Goal: Task Accomplishment & Management: Manage account settings

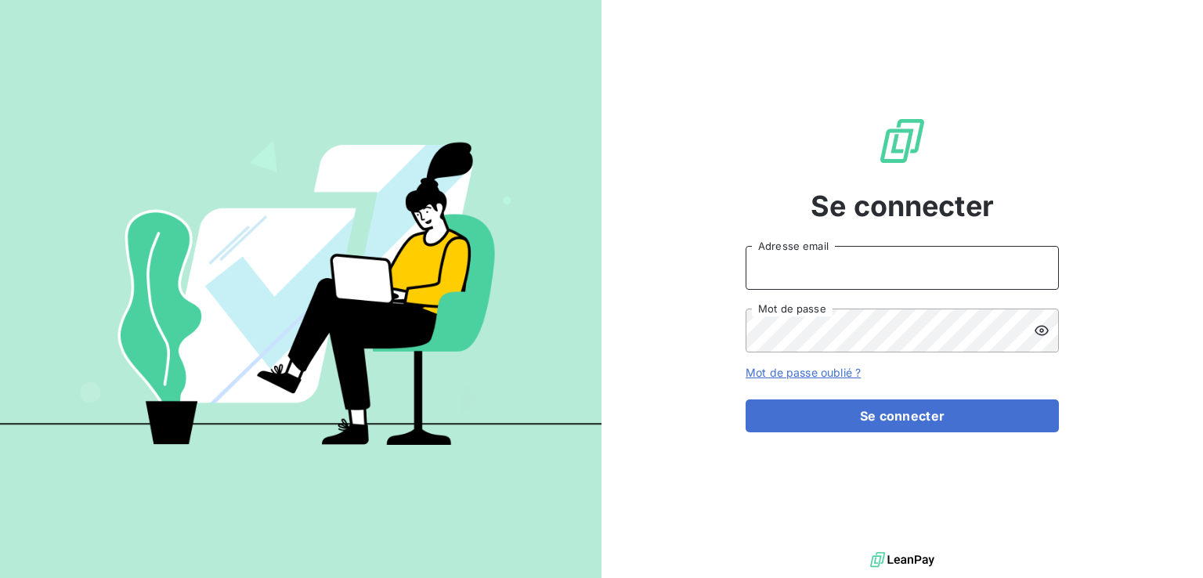
type input "[EMAIL_ADDRESS][DOMAIN_NAME]"
click at [881, 399] on form "[EMAIL_ADDRESS][DOMAIN_NAME] Adresse email Mot de passe Mot de passe oublié ? S…" at bounding box center [902, 339] width 313 height 186
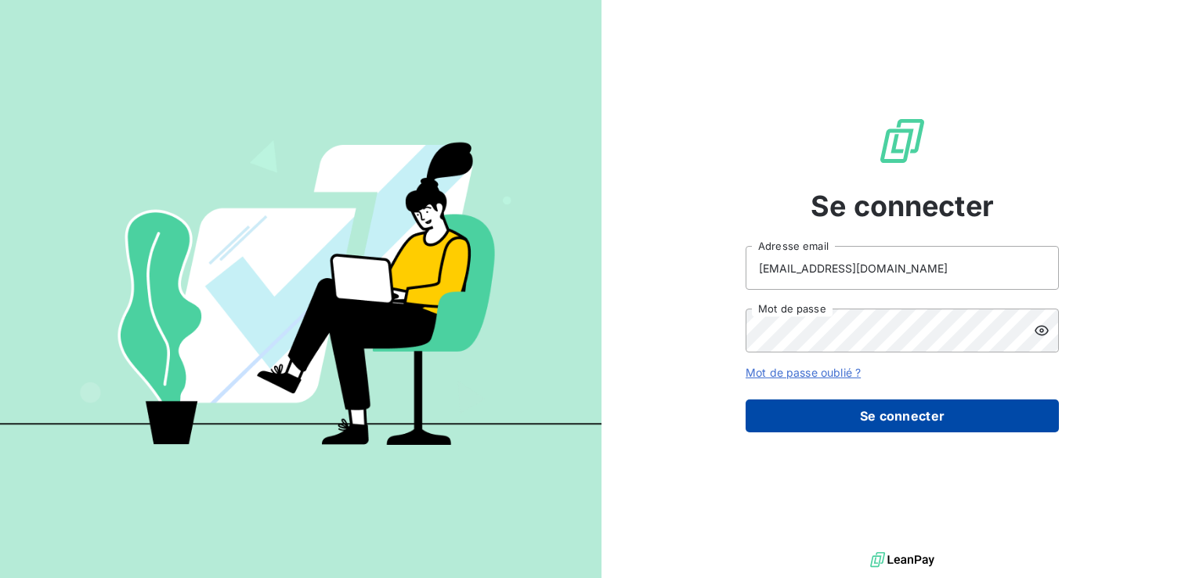
click at [882, 406] on button "Se connecter" at bounding box center [902, 415] width 313 height 33
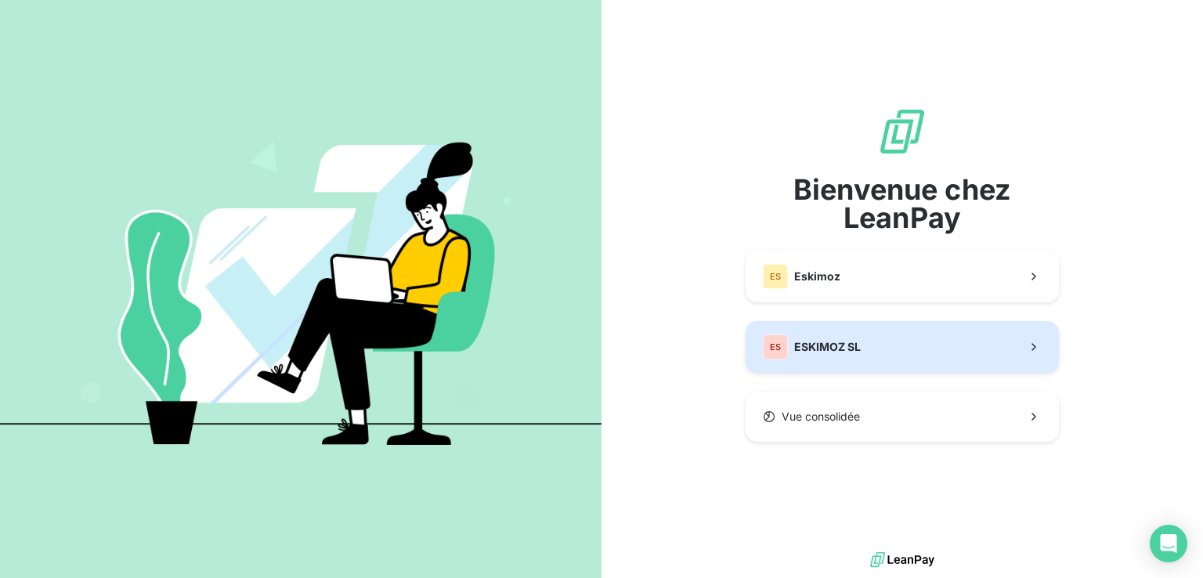
click at [886, 350] on button "ES ESKIMOZ SL" at bounding box center [902, 347] width 313 height 52
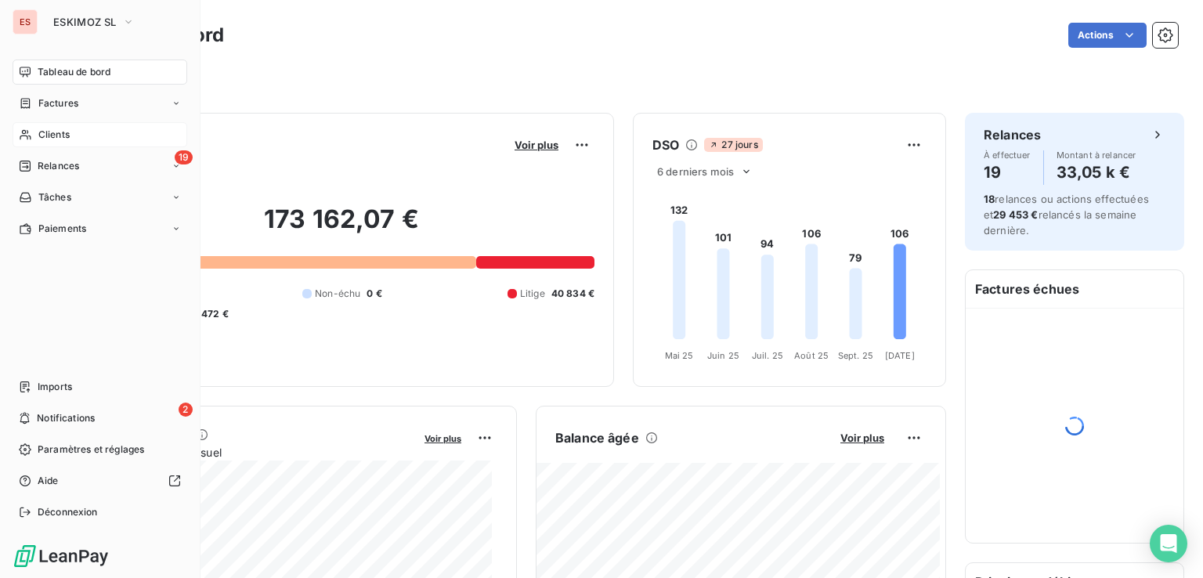
click at [47, 137] on span "Clients" at bounding box center [53, 135] width 31 height 14
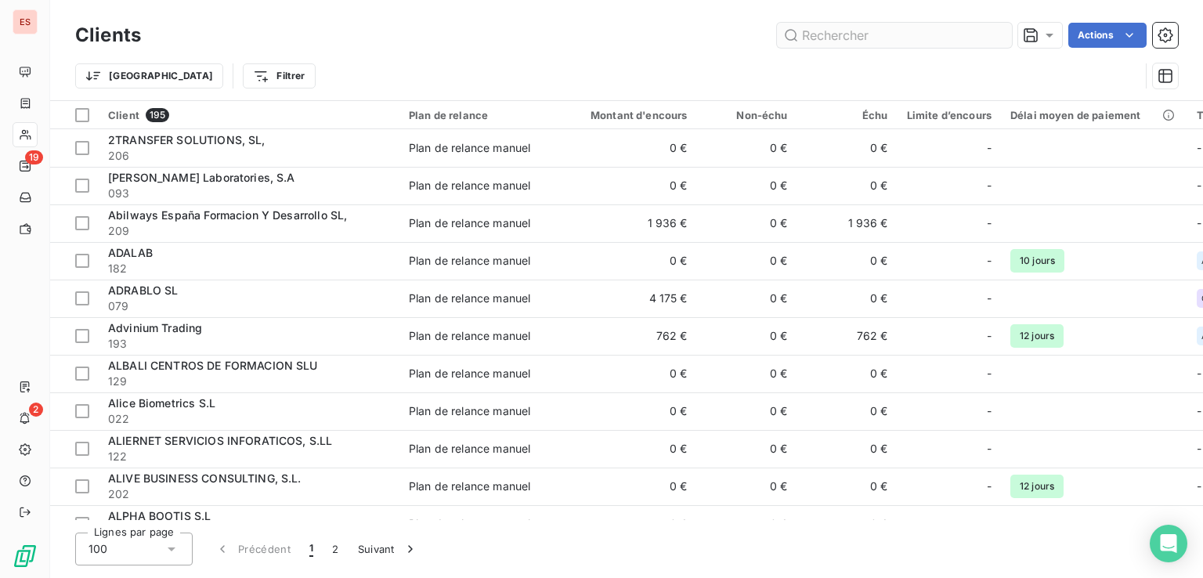
click at [820, 45] on input "text" at bounding box center [894, 35] width 235 height 25
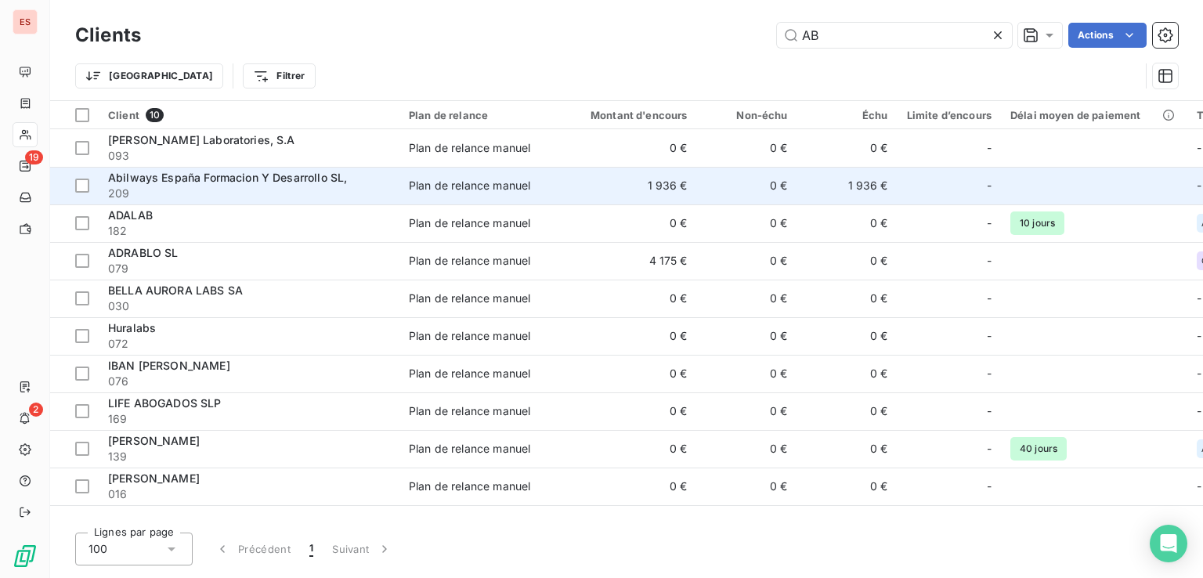
type input "AB"
click at [266, 171] on span "Abilways España Formacion Y Desarrollo SL," at bounding box center [227, 177] width 239 height 13
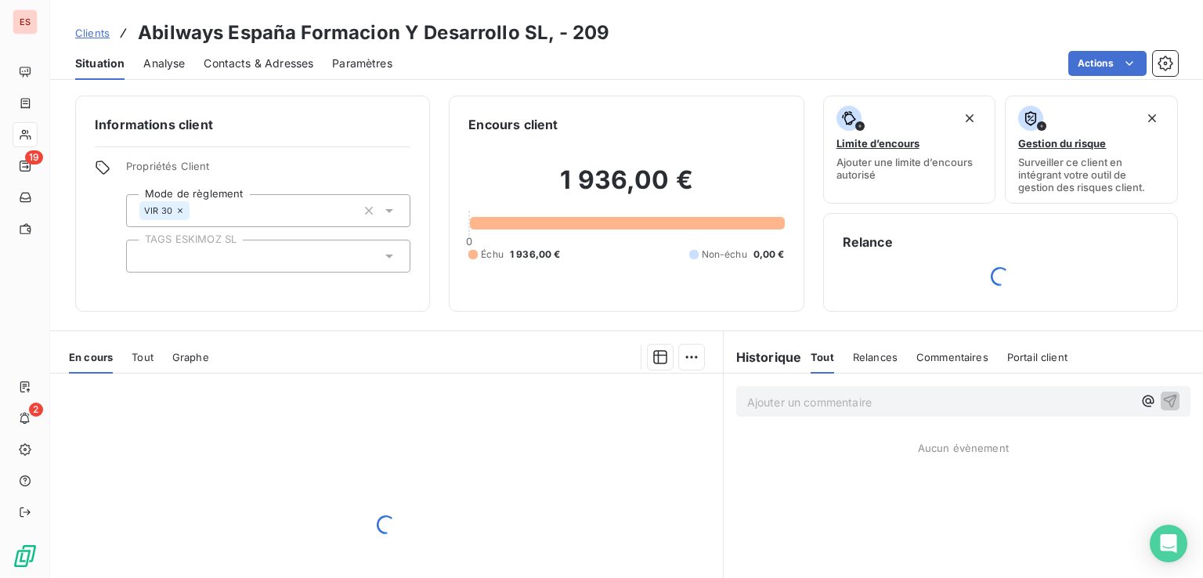
click at [255, 70] on span "Contacts & Adresses" at bounding box center [259, 64] width 110 height 16
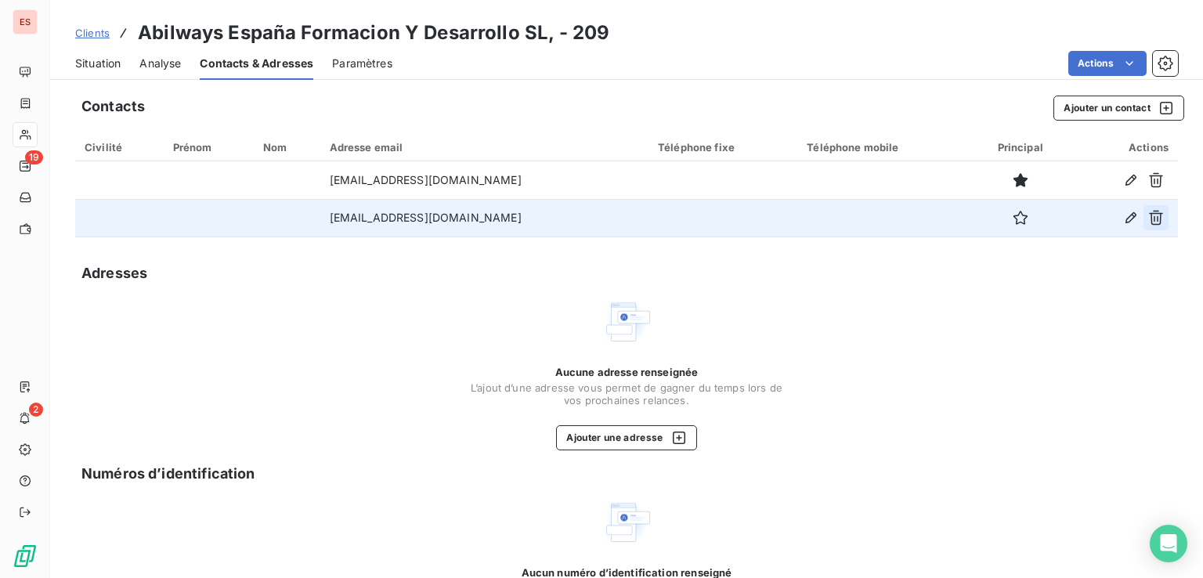
click at [1149, 217] on icon "button" at bounding box center [1156, 218] width 14 height 15
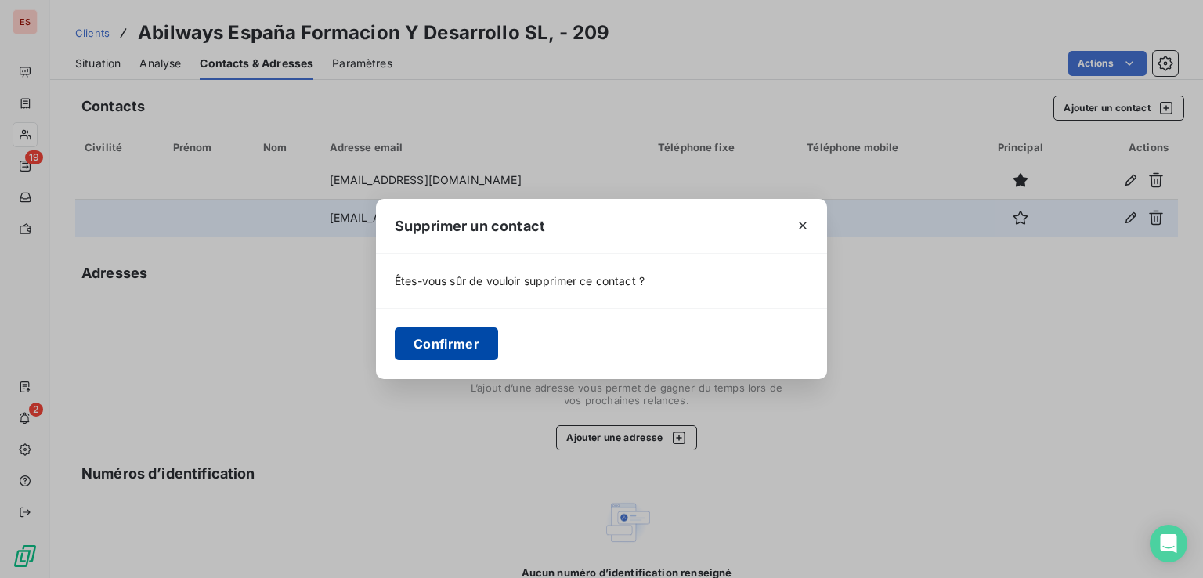
click at [446, 341] on button "Confirmer" at bounding box center [446, 343] width 103 height 33
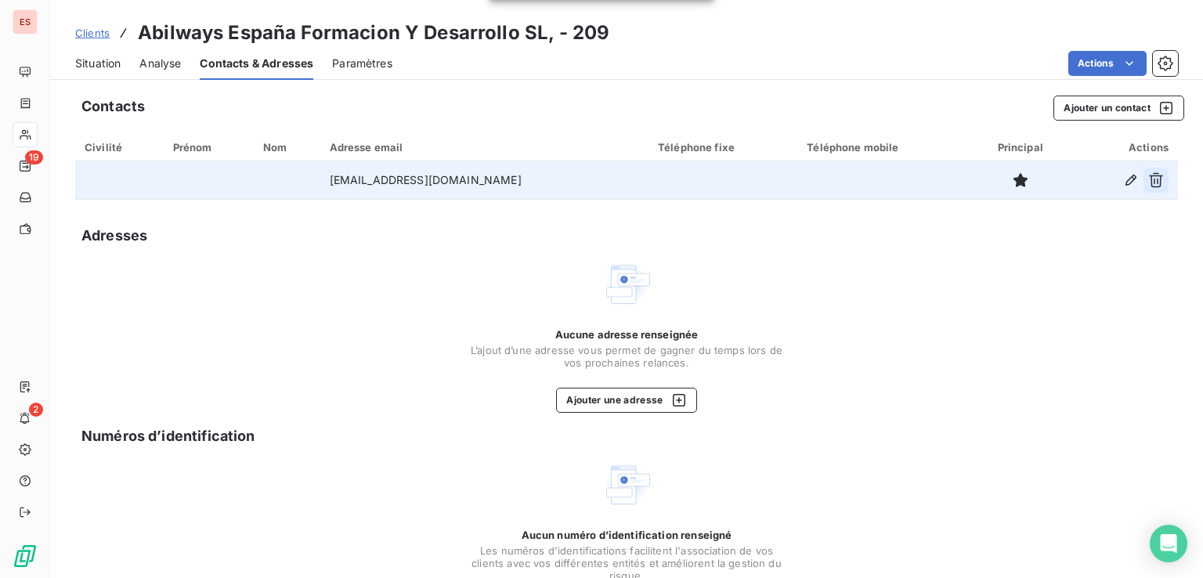
click at [1148, 180] on icon "button" at bounding box center [1156, 180] width 16 height 16
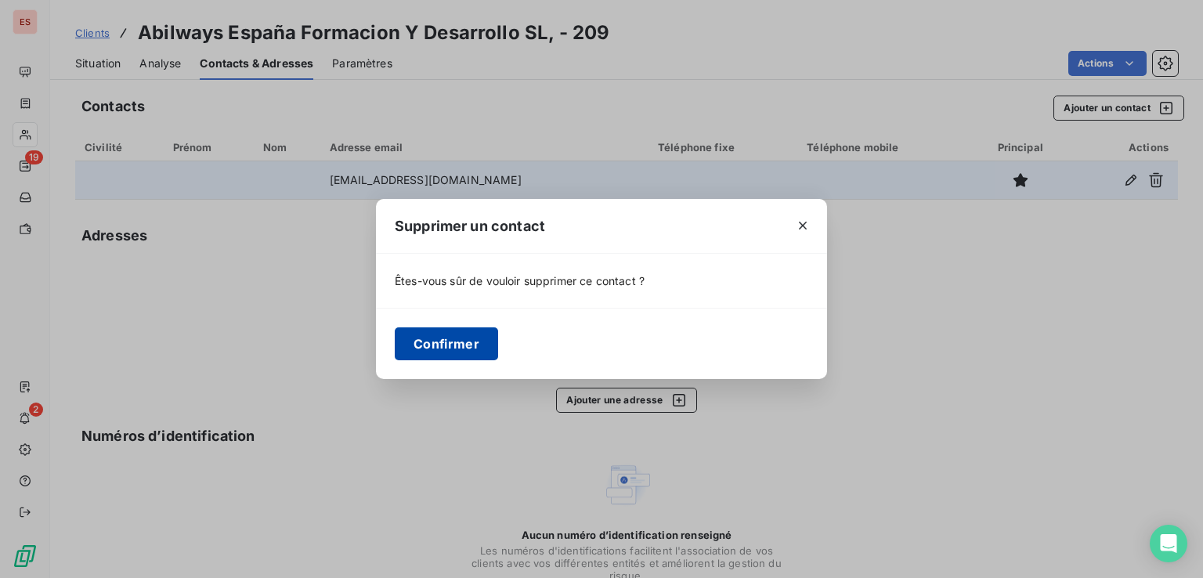
click at [445, 342] on button "Confirmer" at bounding box center [446, 343] width 103 height 33
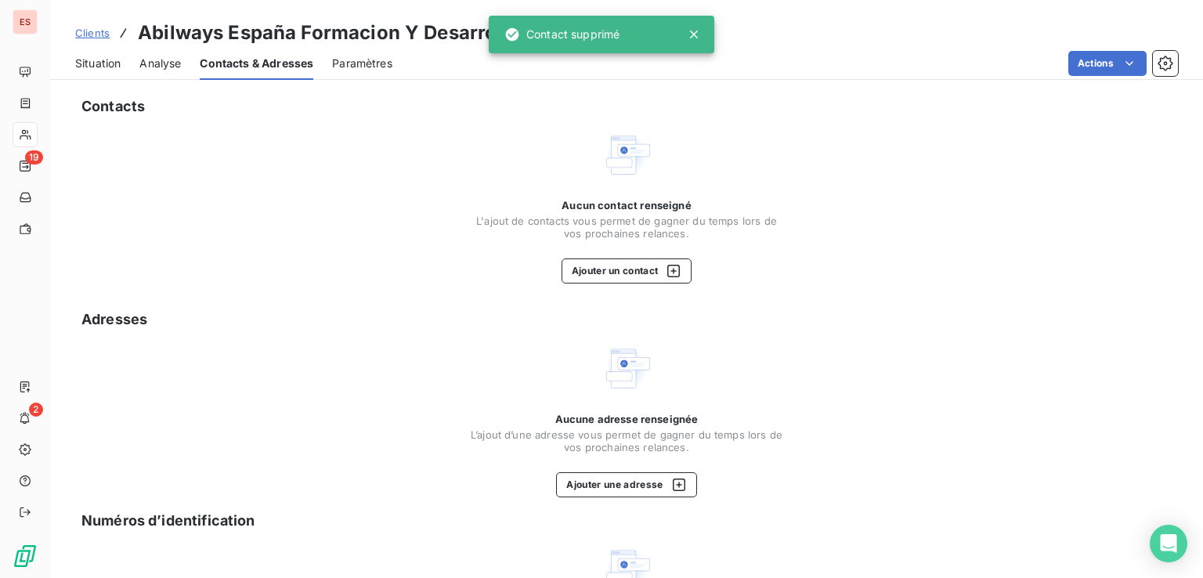
click at [1092, 78] on div "Situation Analyse Contacts & Adresses Paramètres Actions" at bounding box center [626, 63] width 1153 height 33
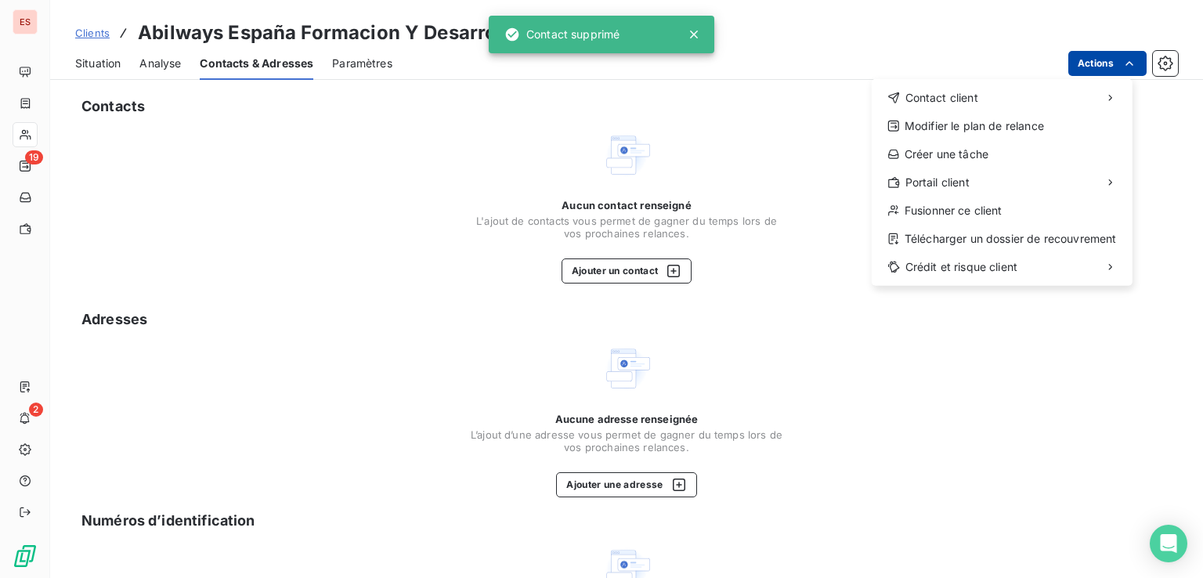
click at [1094, 70] on html "ES 19 2 Clients Abilways España Formacion Y Desarrollo SL, - 209 Situation Anal…" at bounding box center [601, 289] width 1203 height 578
drag, startPoint x: 605, startPoint y: 109, endPoint x: 575, endPoint y: 107, distance: 30.6
click at [604, 109] on html "ES 19 2 Clients Abilways España Formacion Y Desarrollo SL, - 209 Situation Anal…" at bounding box center [601, 289] width 1203 height 578
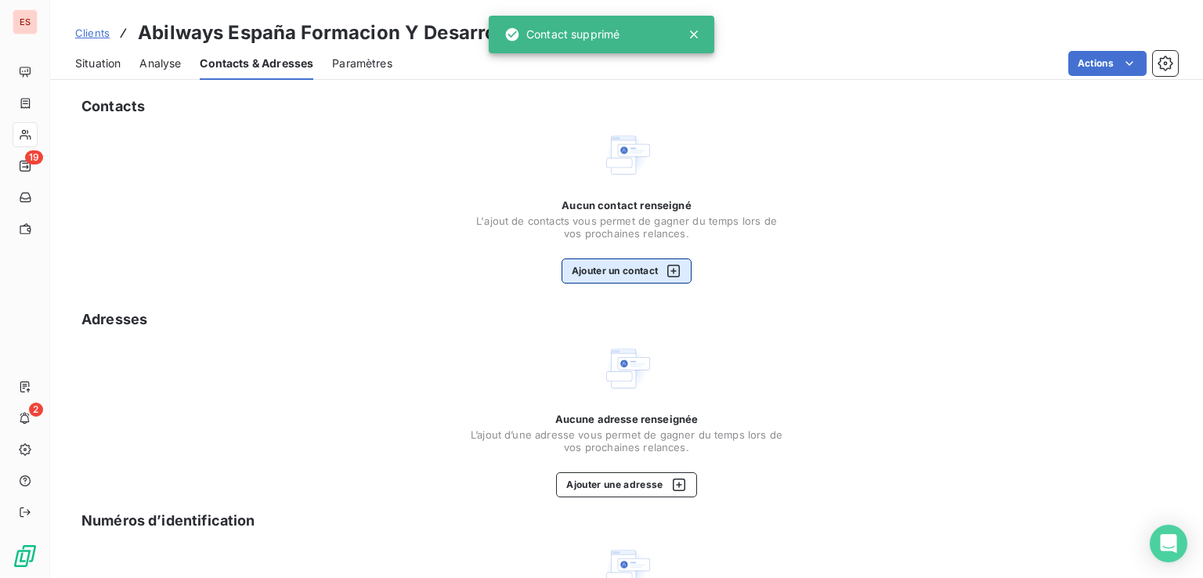
click at [642, 273] on button "Ajouter un contact" at bounding box center [627, 270] width 131 height 25
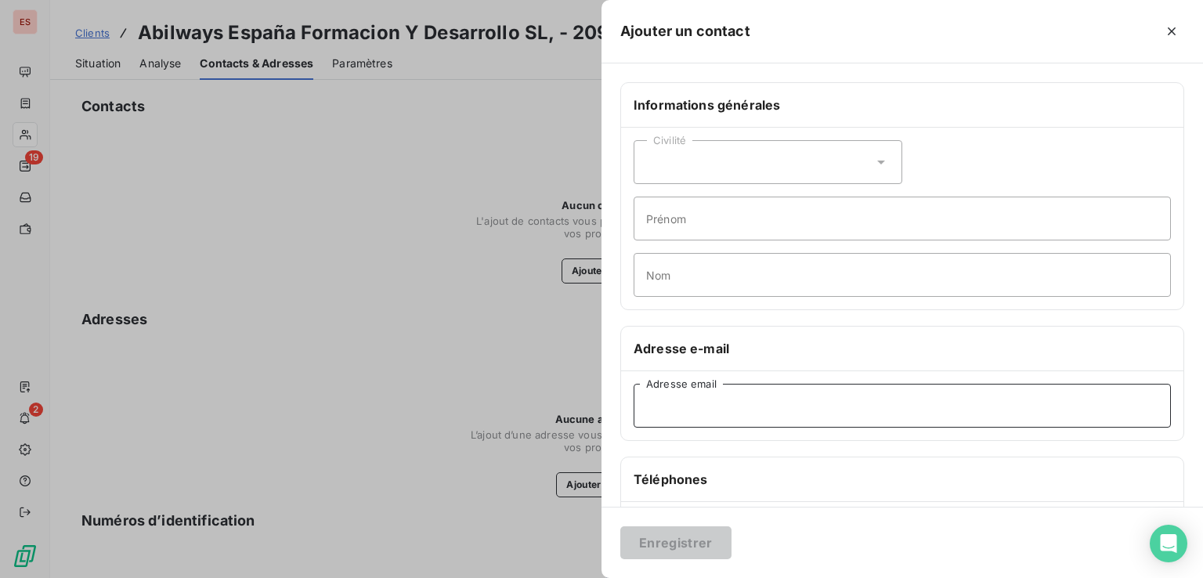
click at [697, 412] on input "Adresse email" at bounding box center [902, 406] width 537 height 44
paste input "mailto:[EMAIL_ADDRESS][DOMAIN_NAME]"
drag, startPoint x: 682, startPoint y: 408, endPoint x: 598, endPoint y: 408, distance: 83.8
click at [598, 577] on div "Ajouter un contact Informations générales Civilité Prénom Nom Adresse e-mail ma…" at bounding box center [601, 578] width 1203 height 0
type input "[EMAIL_ADDRESS][DOMAIN_NAME]"
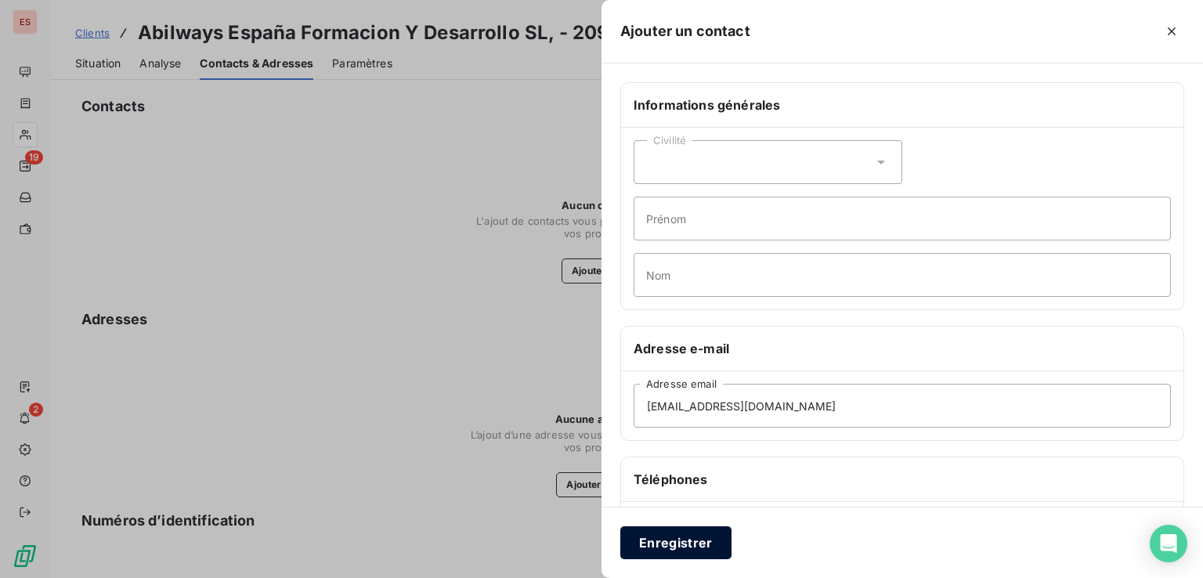
click at [641, 530] on button "Enregistrer" at bounding box center [675, 542] width 111 height 33
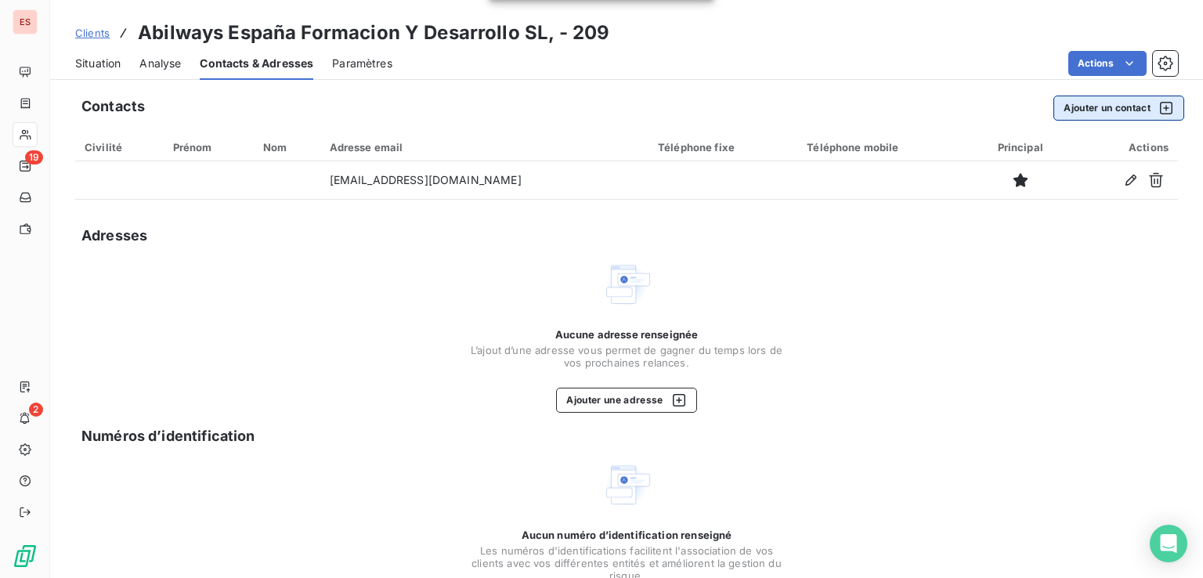
click at [1058, 107] on button "Ajouter un contact" at bounding box center [1118, 108] width 131 height 25
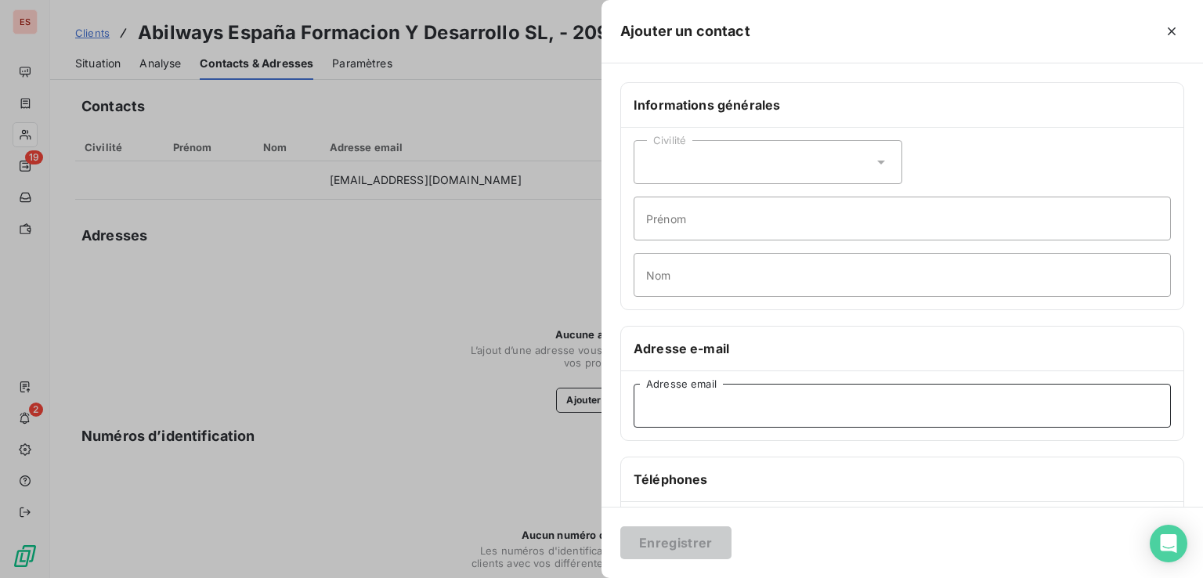
click at [690, 414] on input "Adresse email" at bounding box center [902, 406] width 537 height 44
paste input "mailto:[EMAIL_ADDRESS][DOMAIN_NAME]"
drag, startPoint x: 683, startPoint y: 410, endPoint x: 533, endPoint y: 403, distance: 150.5
click at [533, 577] on div "Ajouter un contact Informations générales Civilité Prénom Nom Adresse e-mail ma…" at bounding box center [601, 578] width 1203 height 0
type input "[EMAIL_ADDRESS][DOMAIN_NAME]"
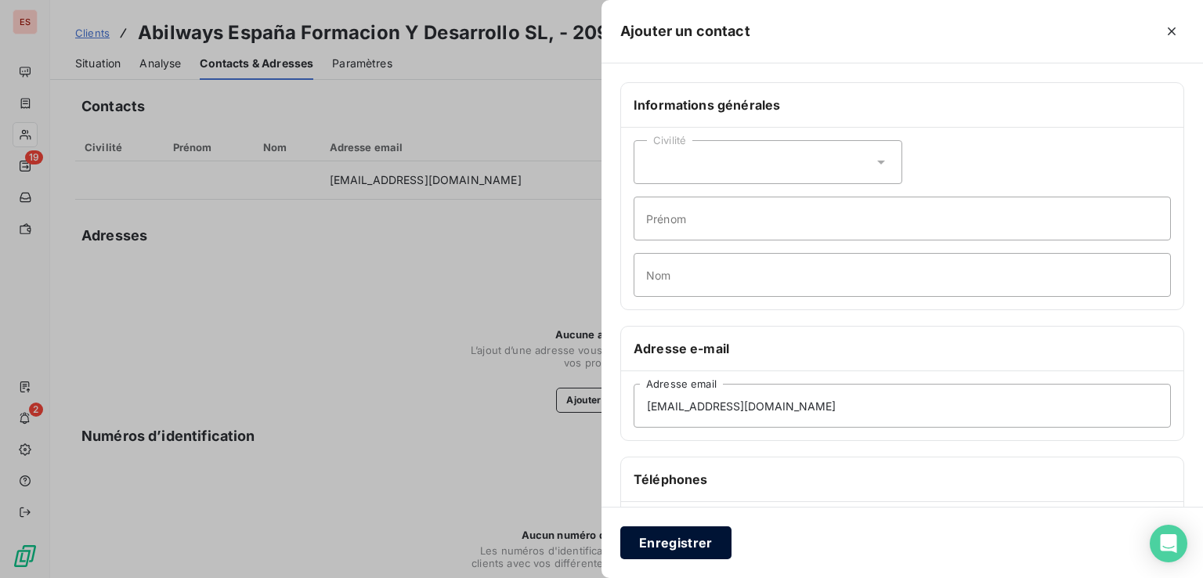
click at [655, 529] on button "Enregistrer" at bounding box center [675, 542] width 111 height 33
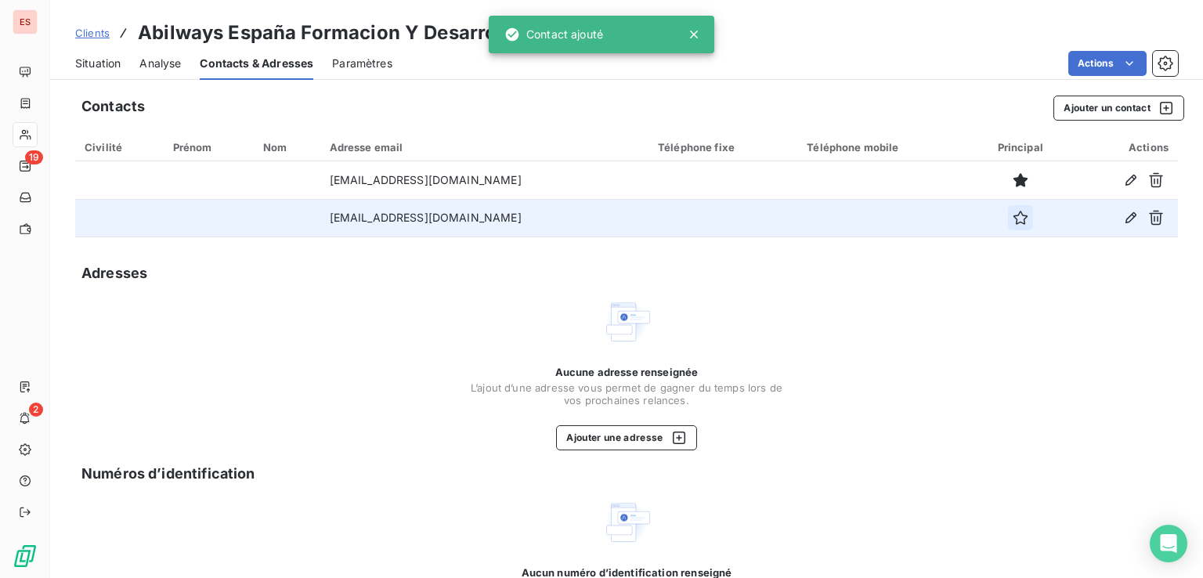
click at [1013, 219] on icon "button" at bounding box center [1021, 218] width 16 height 16
